Goal: Task Accomplishment & Management: Manage account settings

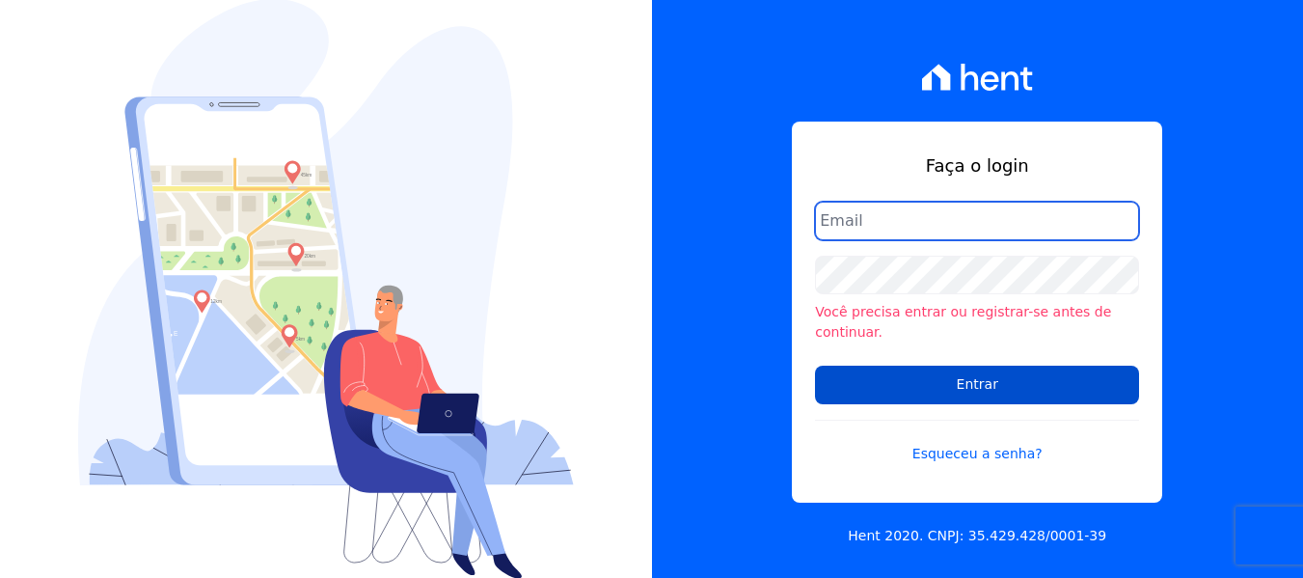
type input "[PERSON_NAME][EMAIL_ADDRESS][DOMAIN_NAME]"
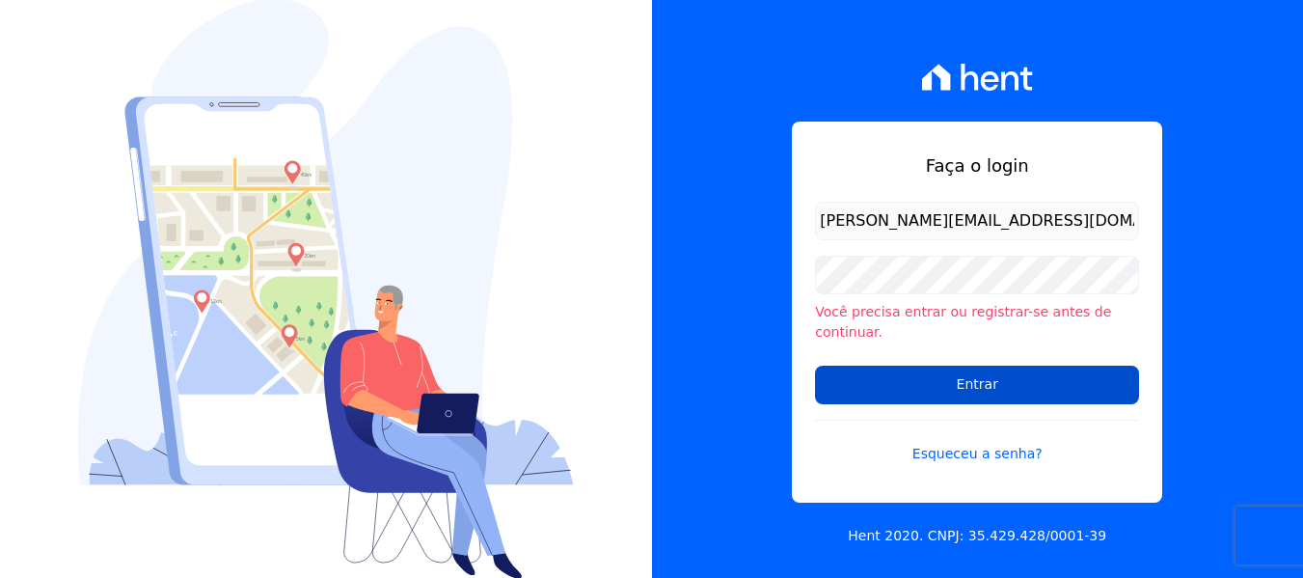
click at [1036, 378] on input "Entrar" at bounding box center [977, 385] width 324 height 39
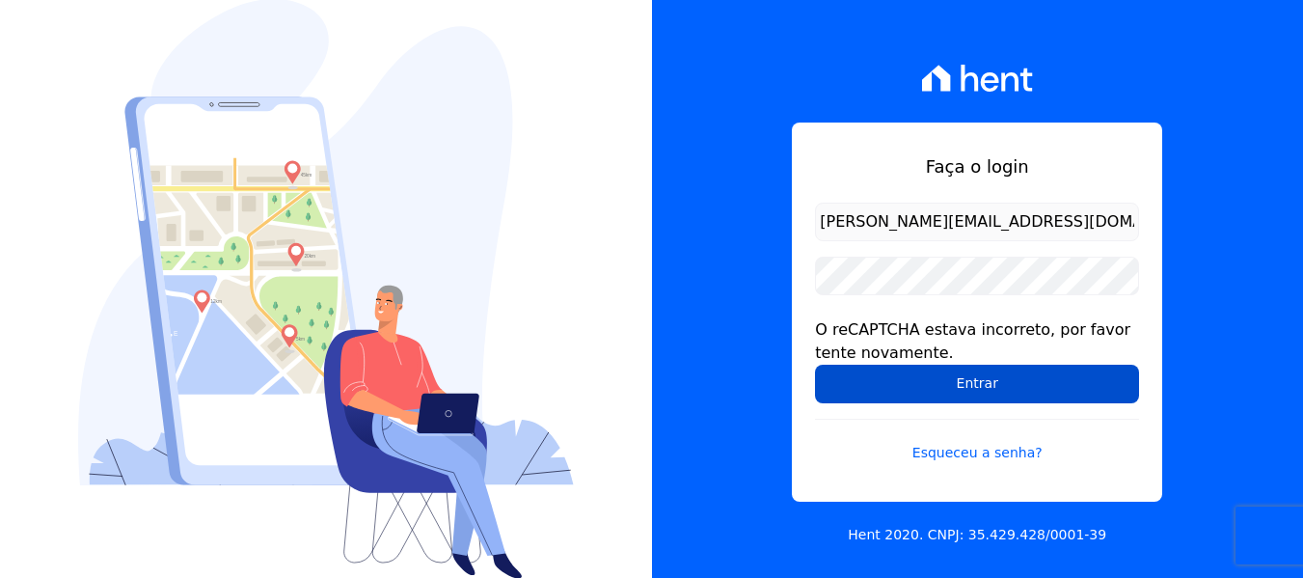
click at [995, 384] on input "Entrar" at bounding box center [977, 384] width 324 height 39
